Goal: Book appointment/travel/reservation

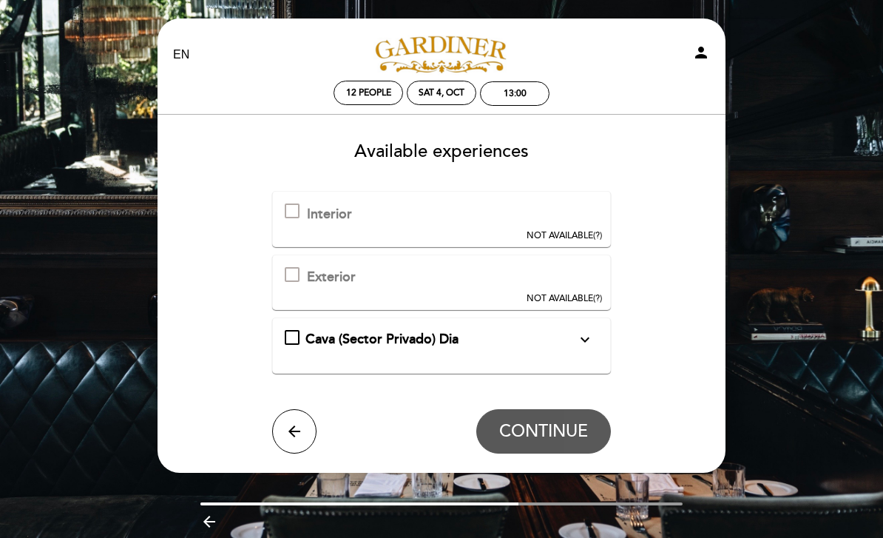
click at [285, 340] on div "Cava (Sector Privado) Dia\a\9\9\9\9\9\9\a\9\9\9\9\9\9\a\9\9\9\9\9\9\9expand_mor…" at bounding box center [292, 337] width 15 height 15
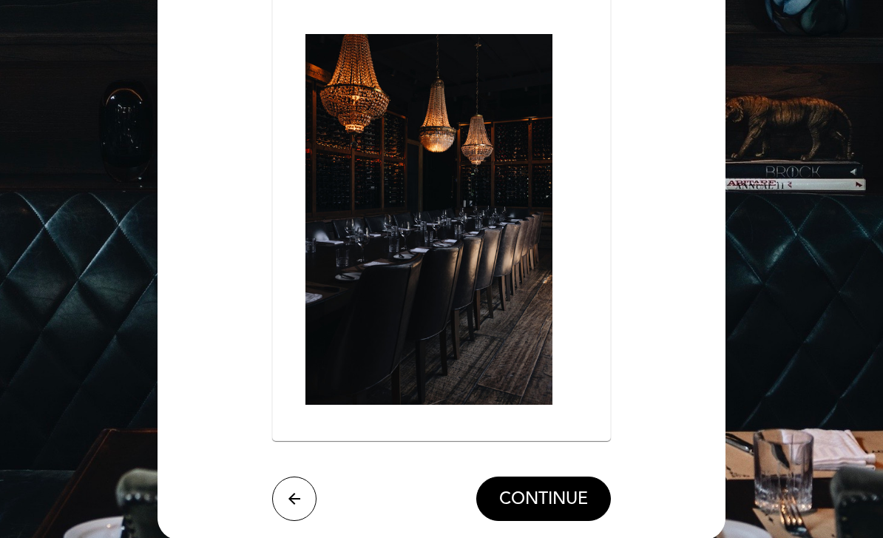
scroll to position [417, 0]
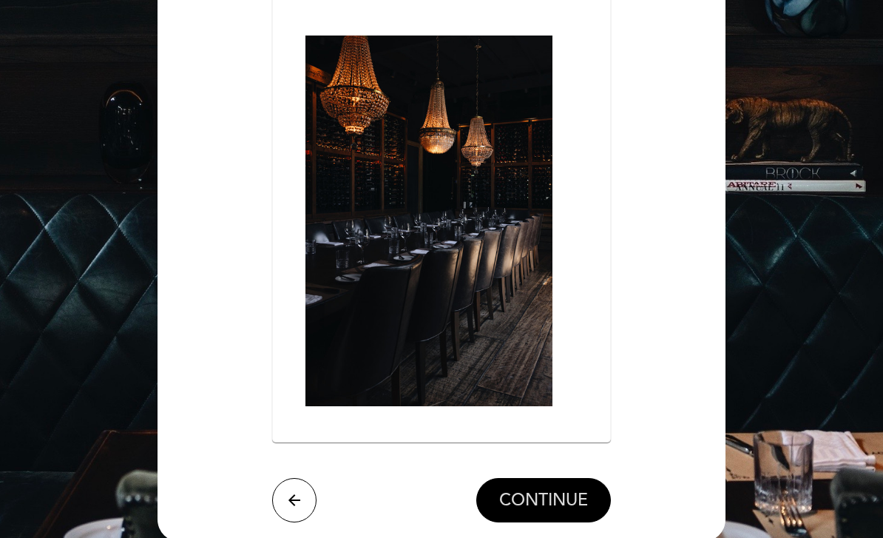
click at [567, 491] on span "CONTINUE" at bounding box center [543, 501] width 89 height 21
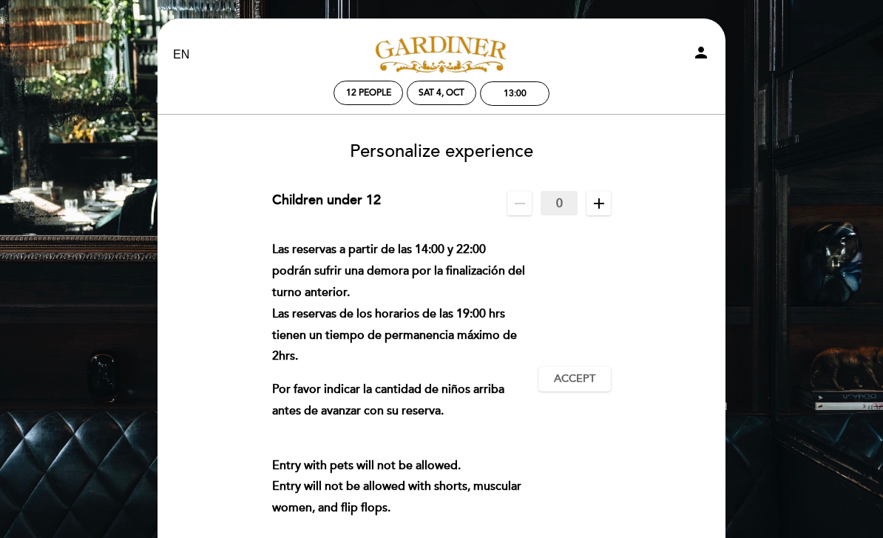
click at [528, 208] on icon "remove" at bounding box center [520, 204] width 18 height 18
click at [600, 206] on icon "add" at bounding box center [599, 204] width 18 height 18
click at [598, 207] on icon "add" at bounding box center [599, 204] width 18 height 18
click at [600, 205] on icon "add" at bounding box center [599, 204] width 18 height 18
click at [600, 207] on icon "add" at bounding box center [599, 204] width 18 height 18
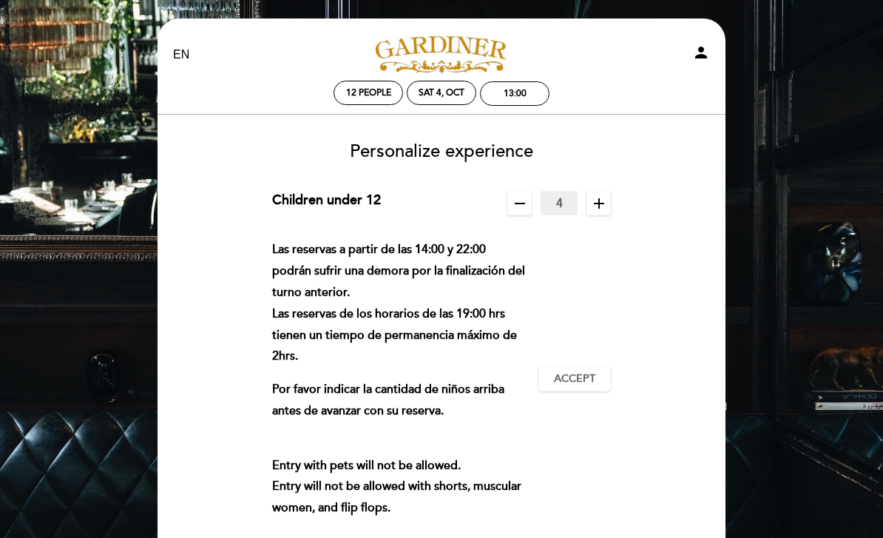
click at [598, 204] on icon "add" at bounding box center [599, 204] width 18 height 18
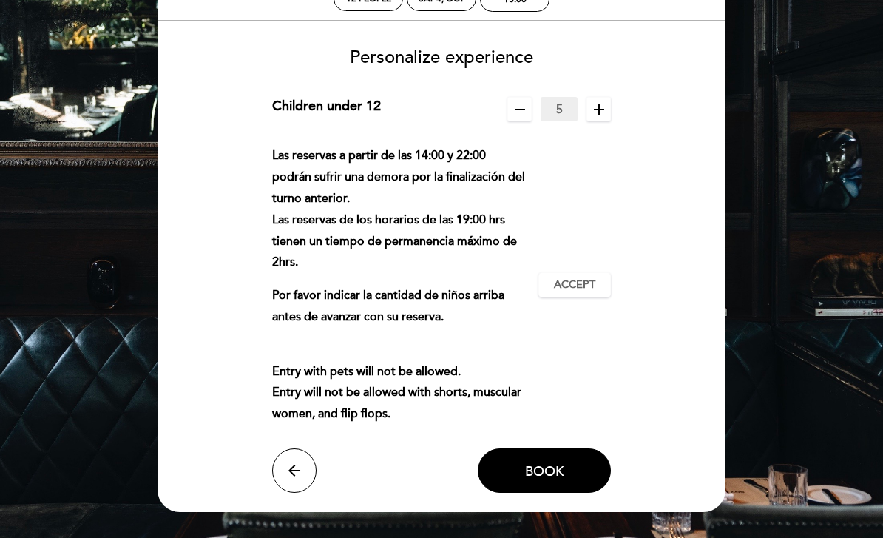
scroll to position [95, 0]
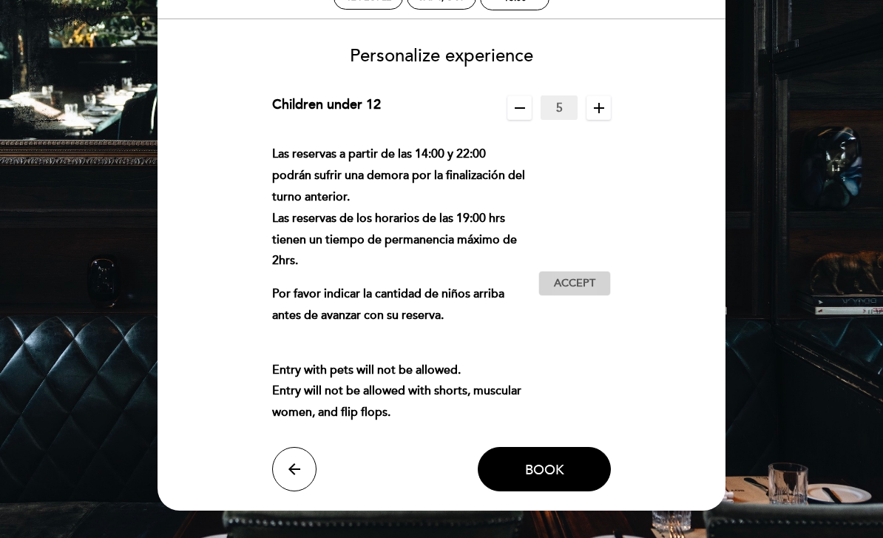
click at [582, 278] on span "Accept" at bounding box center [574, 285] width 41 height 16
click at [550, 461] on span "Book" at bounding box center [544, 469] width 39 height 16
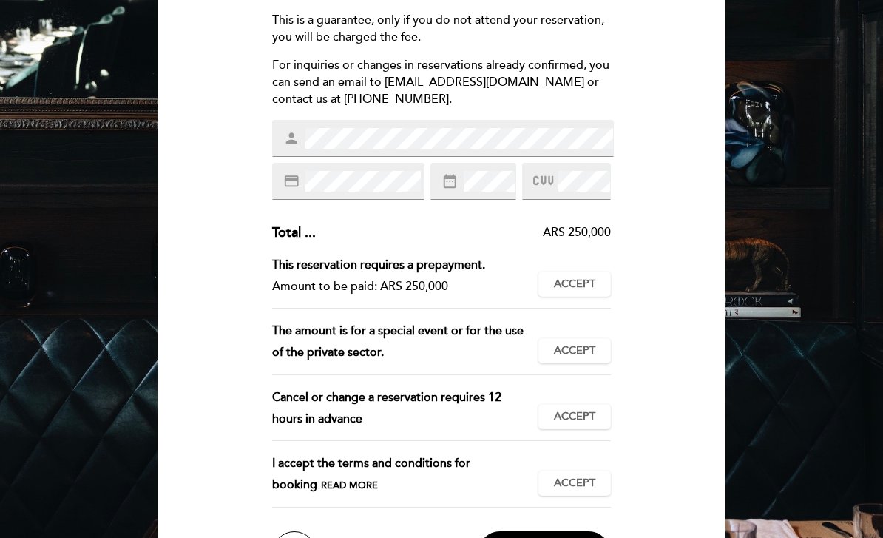
scroll to position [199, 0]
click at [577, 479] on span "Accept" at bounding box center [574, 484] width 41 height 16
click at [332, 480] on span "Read more" at bounding box center [349, 485] width 57 height 12
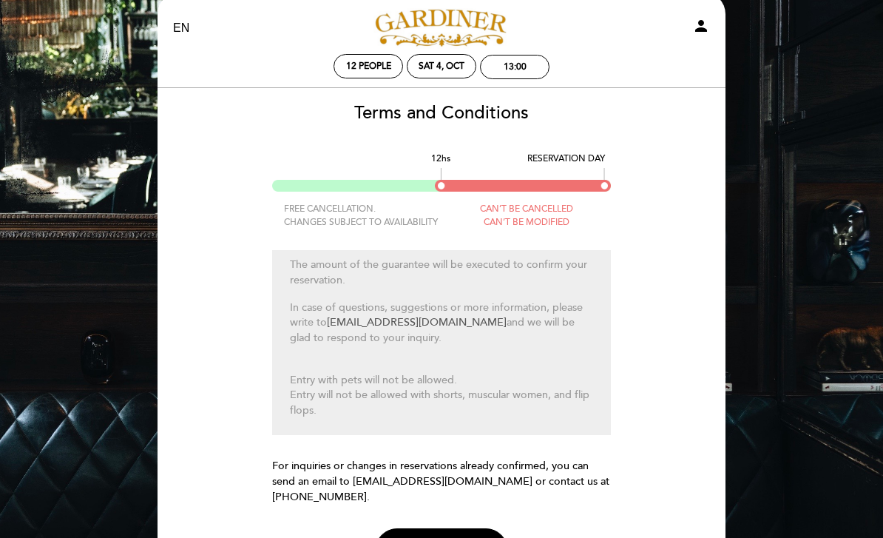
scroll to position [0, 0]
